Goal: Information Seeking & Learning: Learn about a topic

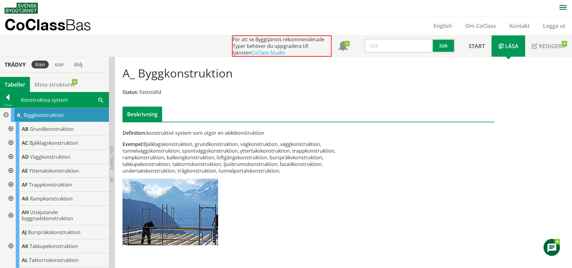
scroll to position [0, 0]
click at [99, 100] on span at bounding box center [100, 99] width 5 height 6
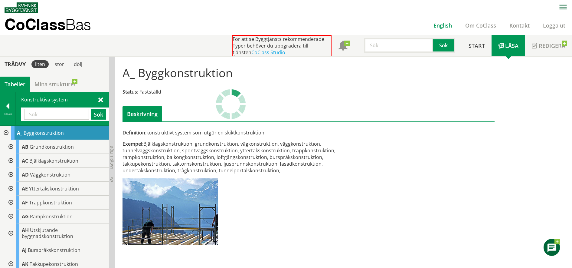
click at [446, 26] on link "English" at bounding box center [443, 25] width 32 height 7
click at [47, 115] on input "text" at bounding box center [56, 114] width 65 height 11
type input "cyckle"
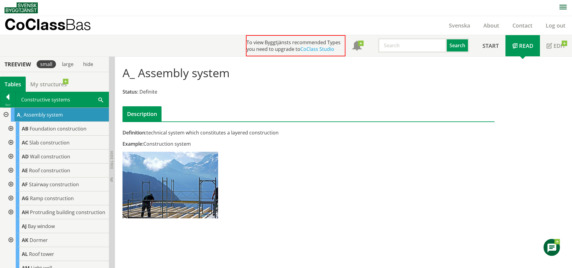
click at [102, 99] on span at bounding box center [100, 99] width 5 height 6
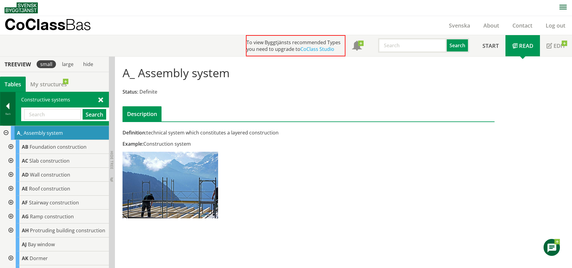
click at [11, 105] on div at bounding box center [7, 107] width 15 height 8
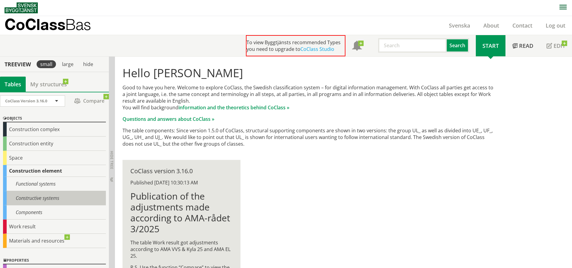
click at [32, 198] on div "Constructive systems" at bounding box center [54, 198] width 103 height 14
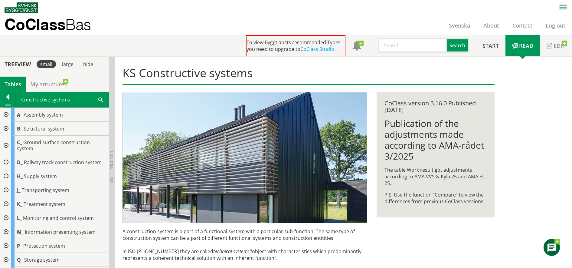
scroll to position [13, 0]
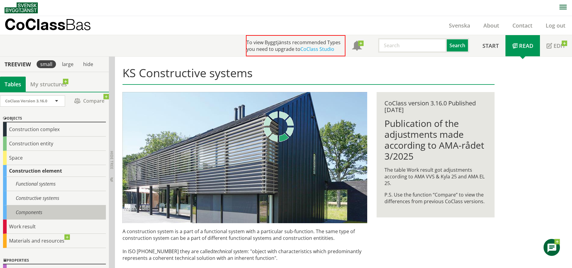
click at [29, 210] on div "Components" at bounding box center [54, 212] width 103 height 14
click at [29, 213] on div "Components" at bounding box center [54, 212] width 103 height 14
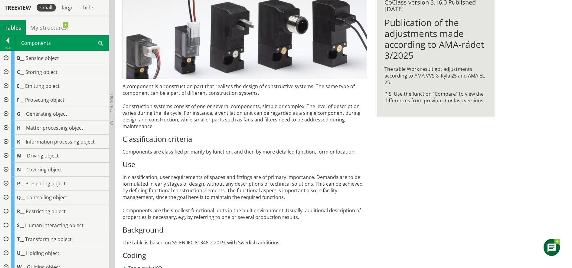
drag, startPoint x: 6, startPoint y: 42, endPoint x: 84, endPoint y: 125, distance: 114.3
click at [6, 42] on div at bounding box center [7, 41] width 15 height 8
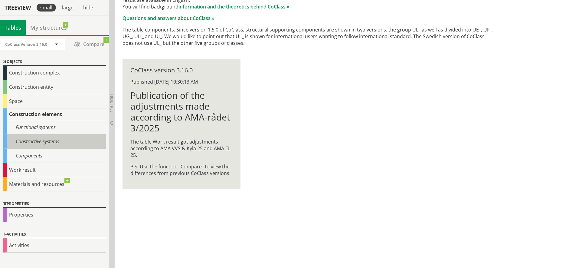
click at [50, 142] on div "Constructive systems" at bounding box center [54, 141] width 103 height 14
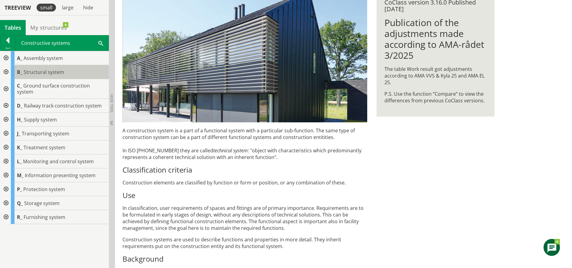
click at [34, 74] on span "Structural system" at bounding box center [44, 72] width 41 height 7
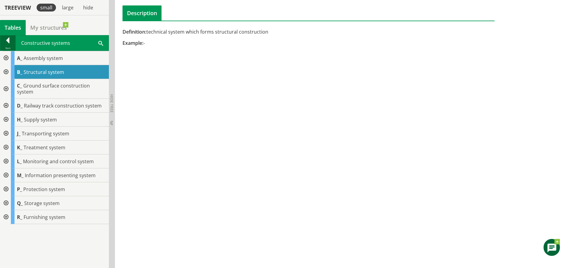
click at [5, 42] on div at bounding box center [7, 41] width 15 height 8
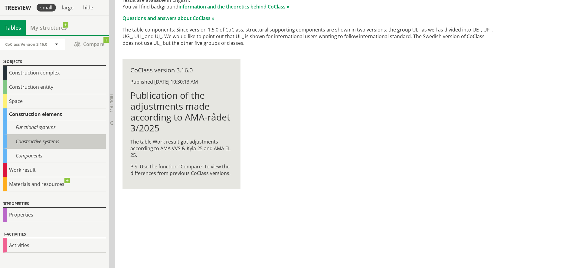
click at [33, 143] on div "Constructive systems" at bounding box center [54, 141] width 103 height 14
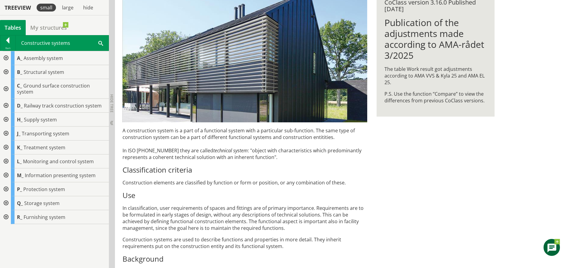
click at [10, 38] on div at bounding box center [7, 41] width 15 height 8
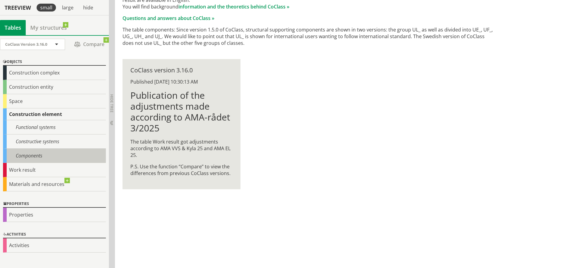
click at [29, 158] on div "Components" at bounding box center [54, 156] width 103 height 14
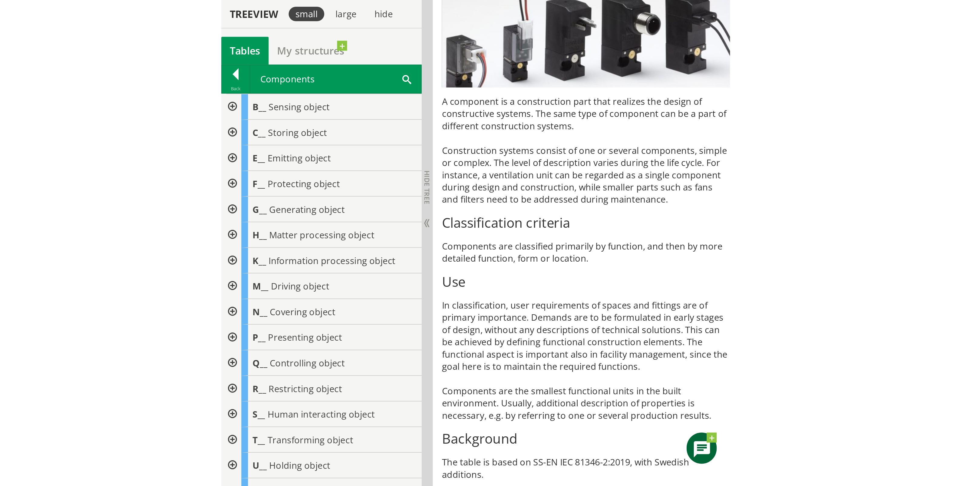
scroll to position [0, 0]
